Goal: Transaction & Acquisition: Purchase product/service

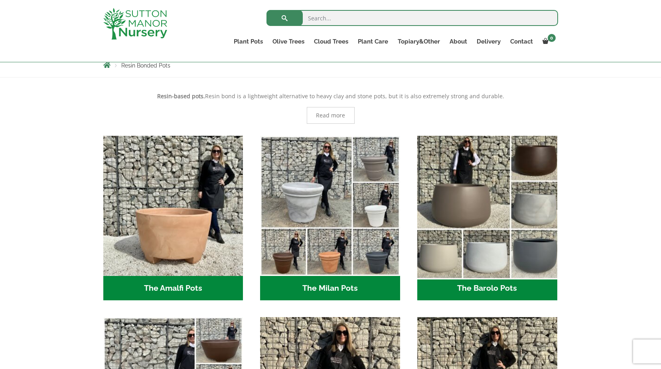
scroll to position [185, 0]
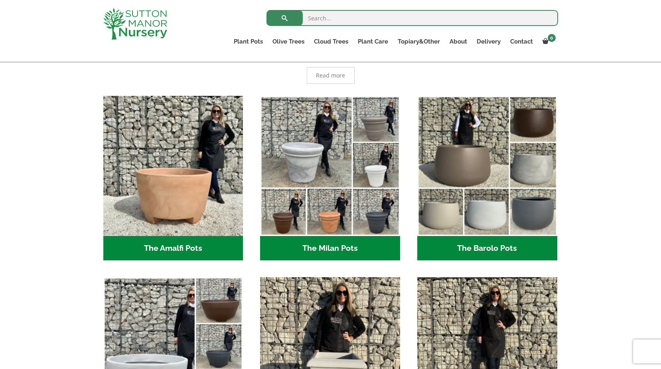
click at [486, 246] on h2 "The Barolo Pots (36)" at bounding box center [487, 248] width 140 height 25
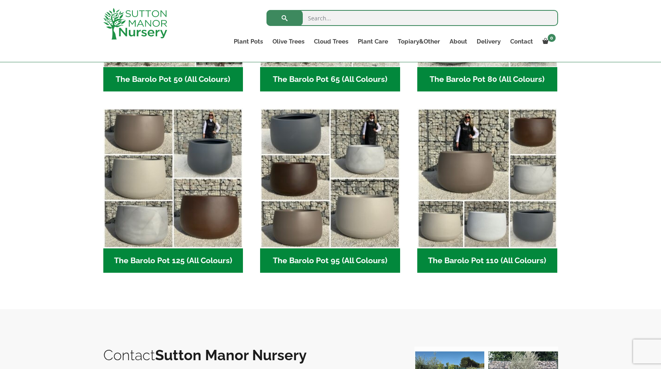
scroll to position [305, 0]
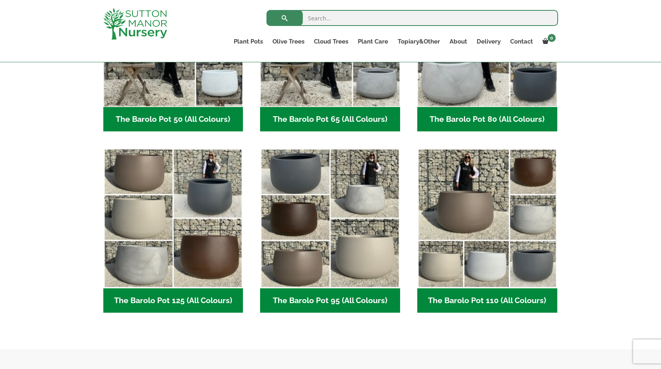
click at [456, 298] on h2 "The Barolo Pot 110 (All Colours) (6)" at bounding box center [487, 300] width 140 height 25
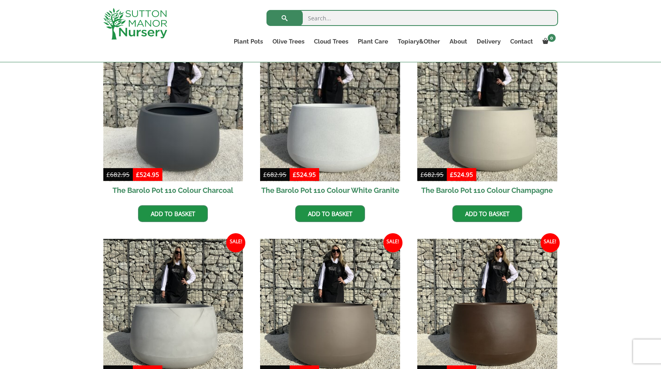
scroll to position [305, 0]
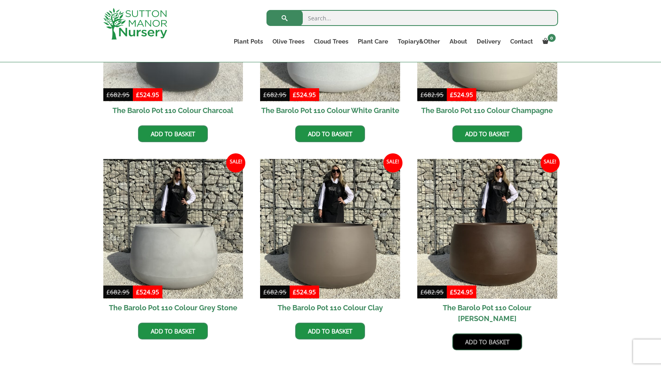
click at [483, 333] on link "Add to basket" at bounding box center [487, 341] width 70 height 17
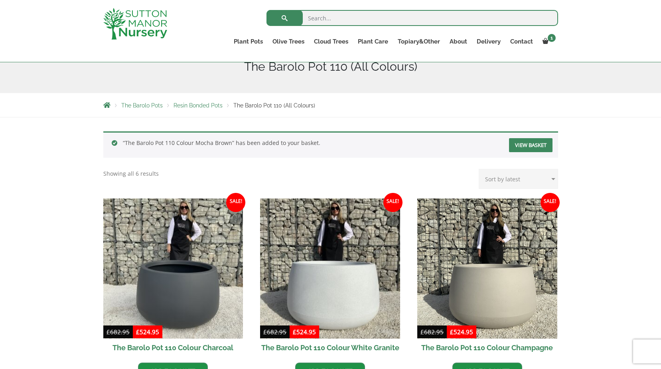
scroll to position [145, 0]
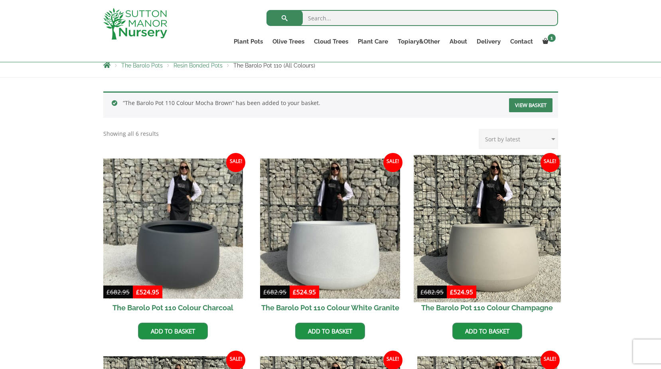
click at [493, 225] on img at bounding box center [487, 228] width 147 height 147
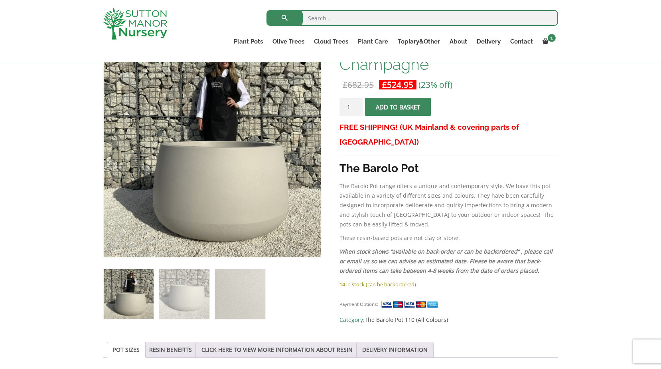
scroll to position [105, 0]
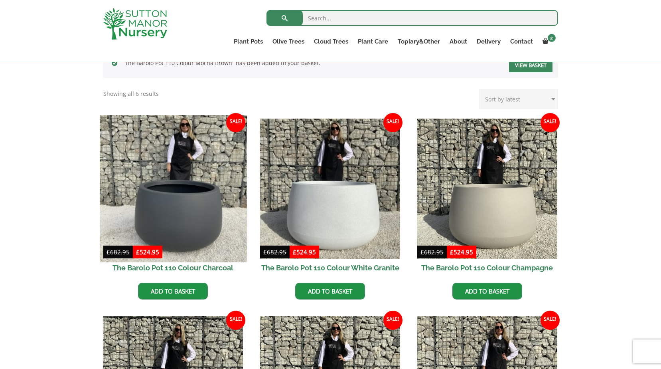
scroll to position [225, 0]
